Goal: Register for event/course

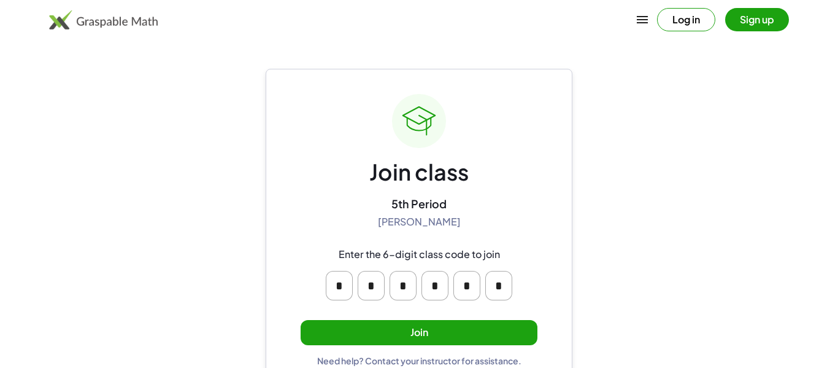
scroll to position [23, 0]
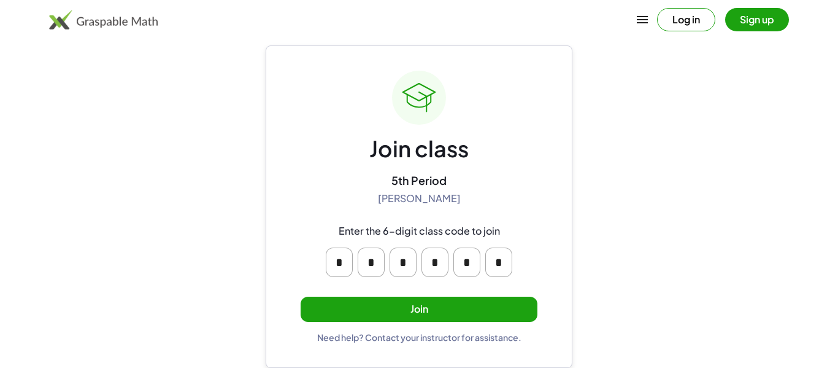
click at [508, 316] on button "Join" at bounding box center [419, 308] width 237 height 25
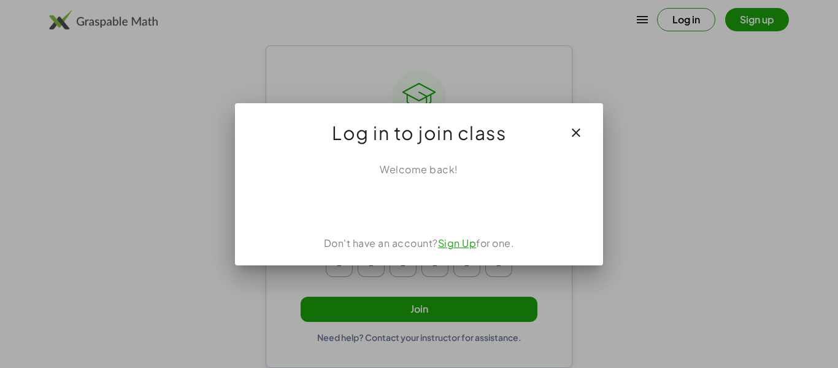
scroll to position [0, 0]
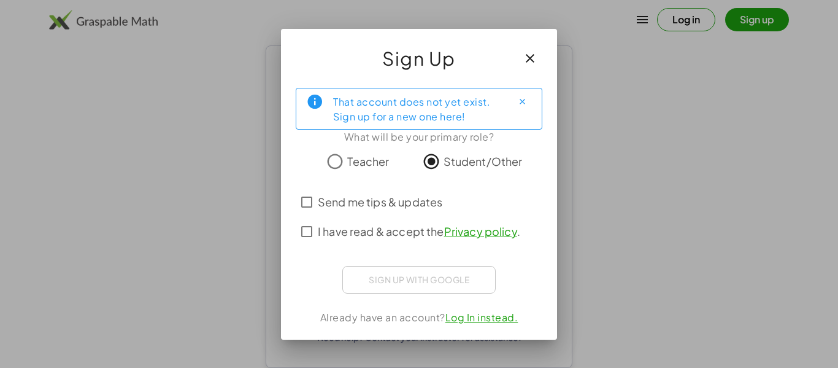
click at [365, 223] on span "I have read & accept the Privacy policy ." at bounding box center [419, 231] width 203 height 17
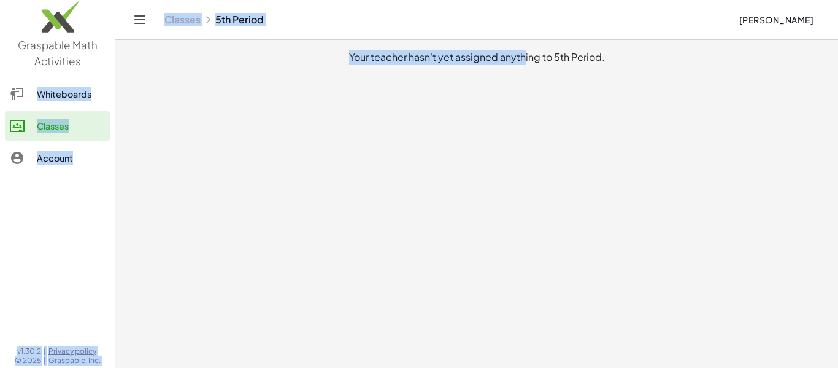
drag, startPoint x: 520, startPoint y: 155, endPoint x: 0, endPoint y: 107, distance: 522.1
click at [0, 107] on div "Graspable Math Activities Whiteboards Classes Account v1.30.2 | Privacy policy …" at bounding box center [419, 184] width 838 height 368
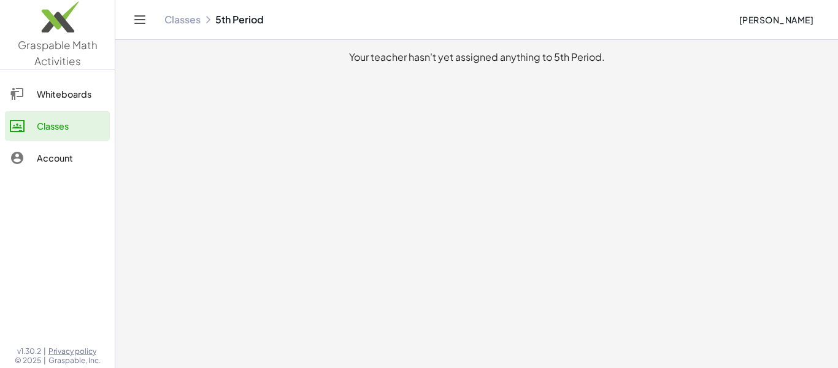
click at [274, 165] on div "Graspable Math Activities Whiteboards Classes Account v1.30.2 | Privacy policy …" at bounding box center [419, 184] width 838 height 368
drag, startPoint x: 835, startPoint y: 85, endPoint x: 3, endPoint y: -9, distance: 837.0
click at [3, 0] on html "Graspable Math Activities Whiteboards Classes Account v1.30.2 | Privacy policy …" at bounding box center [419, 184] width 838 height 368
click at [23, 78] on div "Graspable Math Activities Whiteboards Classes Account v1.30.2 | Privacy policy …" at bounding box center [57, 184] width 115 height 368
drag, startPoint x: 640, startPoint y: 104, endPoint x: 0, endPoint y: 34, distance: 644.0
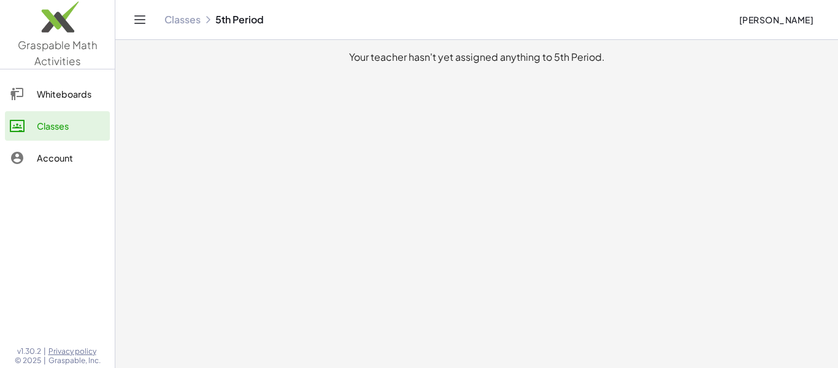
click at [0, 34] on div "Graspable Math Activities Whiteboards Classes Account v1.30.2 | Privacy policy …" at bounding box center [419, 184] width 838 height 368
click at [757, 182] on main "Your teacher hasn't yet assigned anything to 5th Period." at bounding box center [476, 184] width 723 height 368
